Goal: Entertainment & Leisure: Consume media (video, audio)

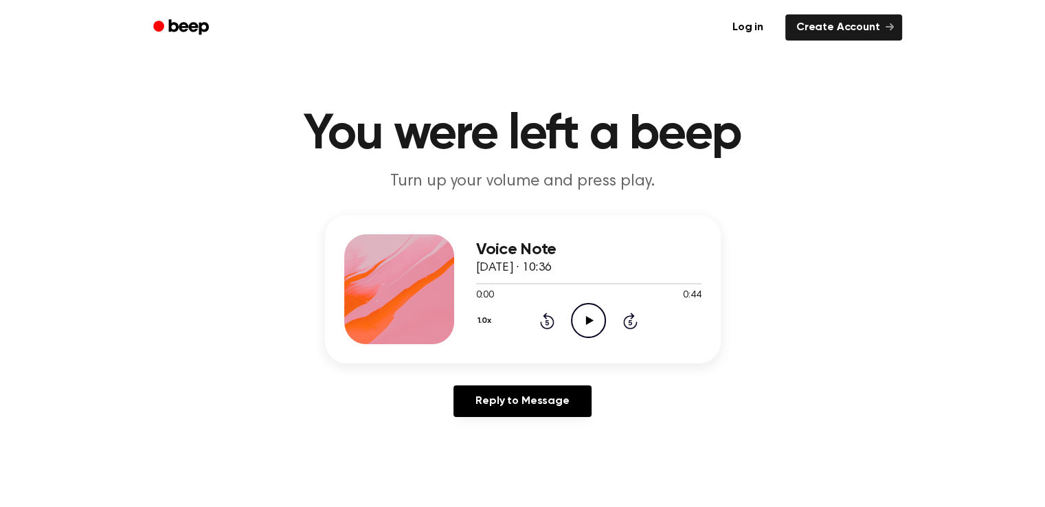
click at [577, 314] on icon "Play Audio" at bounding box center [588, 320] width 35 height 35
click at [577, 314] on icon "Pause Audio" at bounding box center [588, 320] width 35 height 35
click at [601, 323] on icon "Play Audio" at bounding box center [588, 320] width 35 height 35
click at [590, 322] on icon at bounding box center [588, 320] width 6 height 9
click at [586, 314] on icon "Play Audio" at bounding box center [588, 320] width 35 height 35
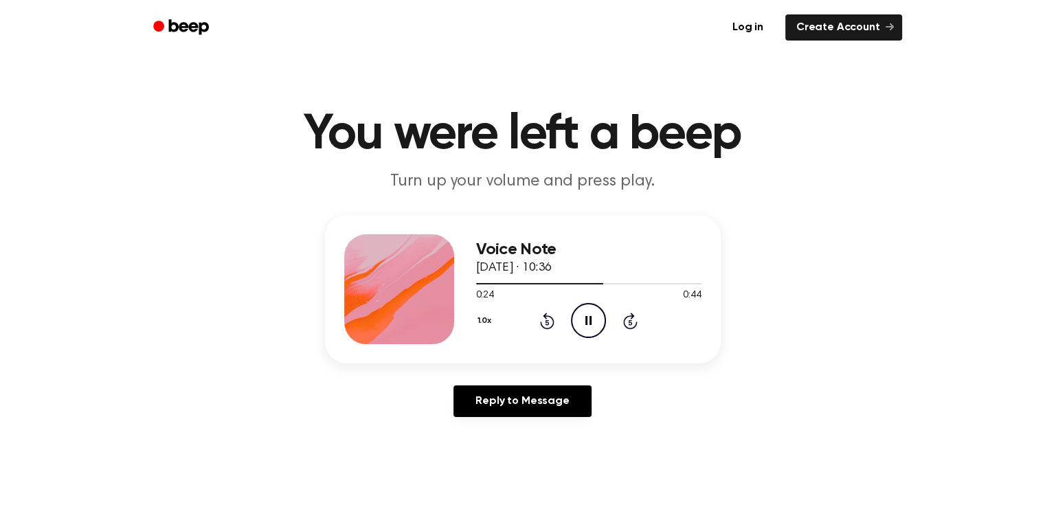
click at [587, 311] on icon "Pause Audio" at bounding box center [588, 320] width 35 height 35
click at [588, 320] on icon at bounding box center [590, 320] width 8 height 9
click at [581, 313] on icon "Pause Audio" at bounding box center [588, 320] width 35 height 35
click at [583, 320] on icon "Play Audio" at bounding box center [588, 320] width 35 height 35
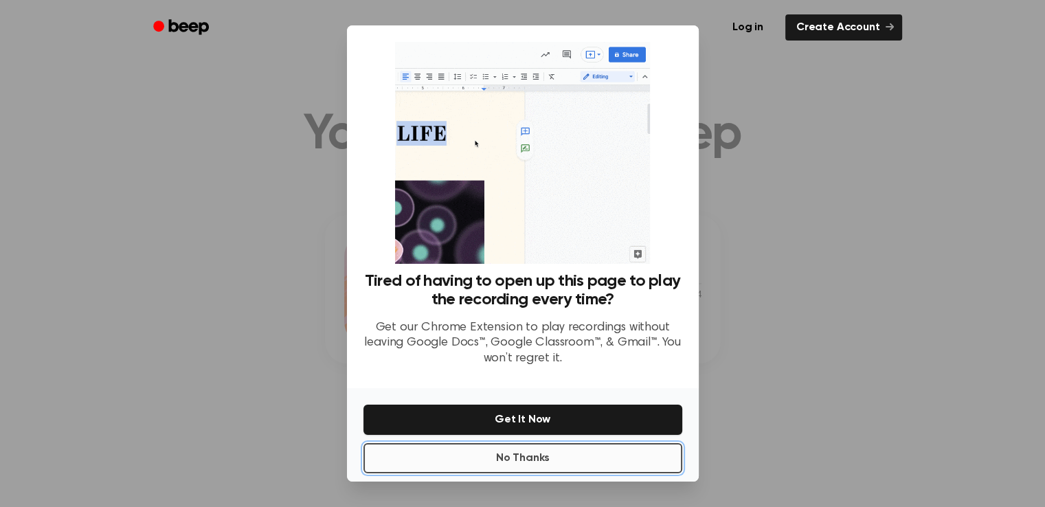
click at [558, 465] on button "No Thanks" at bounding box center [522, 458] width 319 height 30
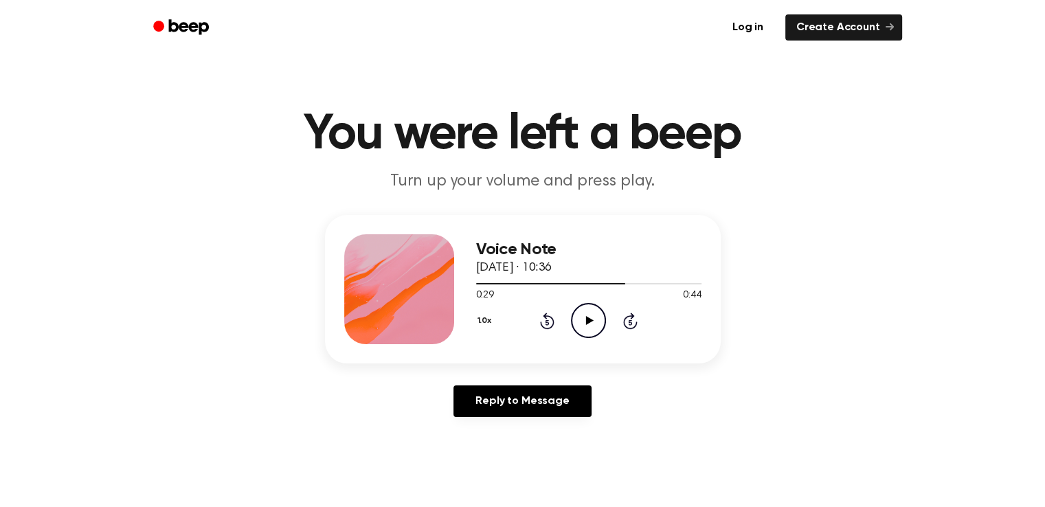
click at [583, 328] on icon "Play Audio" at bounding box center [588, 320] width 35 height 35
click at [550, 315] on icon at bounding box center [547, 321] width 14 height 16
click at [596, 320] on icon "Pause Audio" at bounding box center [588, 320] width 35 height 35
click at [590, 326] on icon "Play Audio" at bounding box center [588, 320] width 35 height 35
click at [550, 320] on icon "Rewind 5 seconds" at bounding box center [546, 321] width 15 height 18
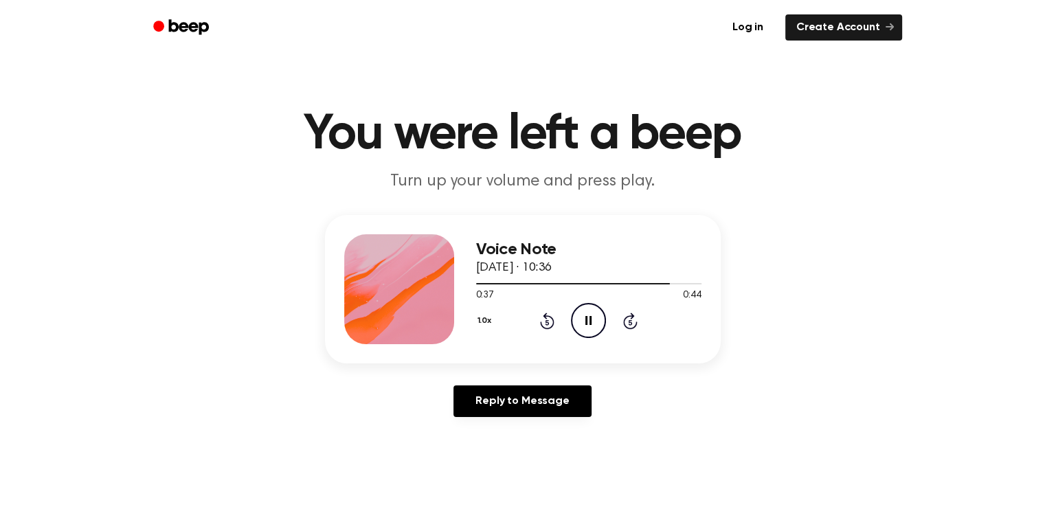
click at [579, 323] on icon "Pause Audio" at bounding box center [588, 320] width 35 height 35
click at [579, 323] on icon "Play Audio" at bounding box center [588, 320] width 35 height 35
click at [589, 316] on icon "Pause Audio" at bounding box center [588, 320] width 35 height 35
click at [589, 316] on icon "Play Audio" at bounding box center [588, 320] width 35 height 35
